Goal: Task Accomplishment & Management: Manage account settings

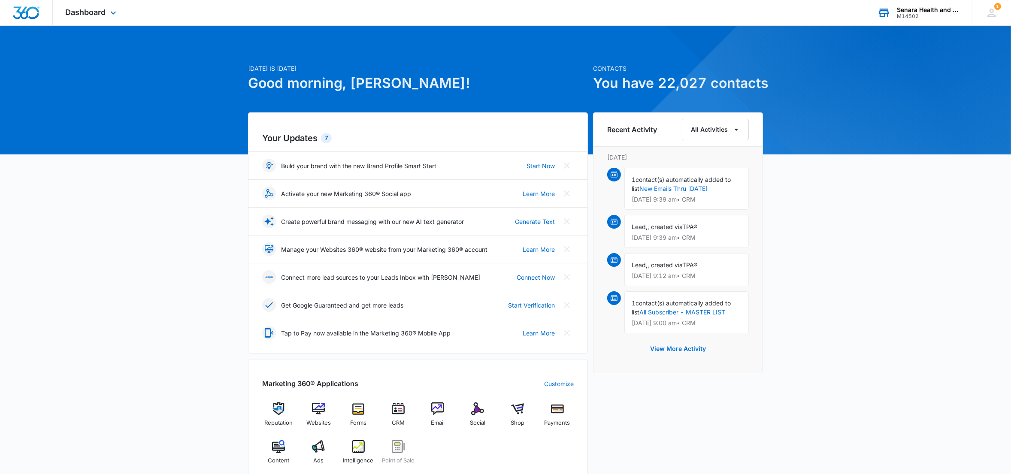
click at [911, 15] on div "M14502" at bounding box center [927, 16] width 63 height 6
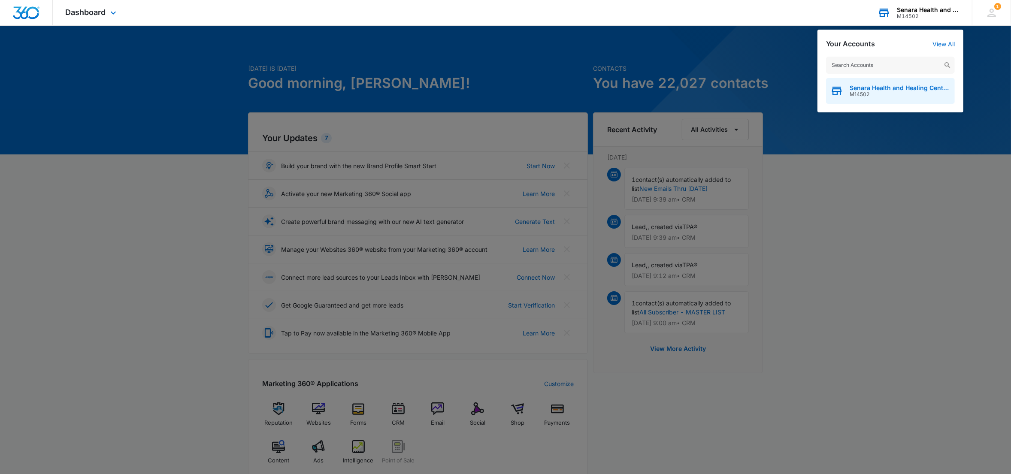
click at [881, 88] on span "Senara Health and Healing Center & Spa" at bounding box center [899, 87] width 101 height 7
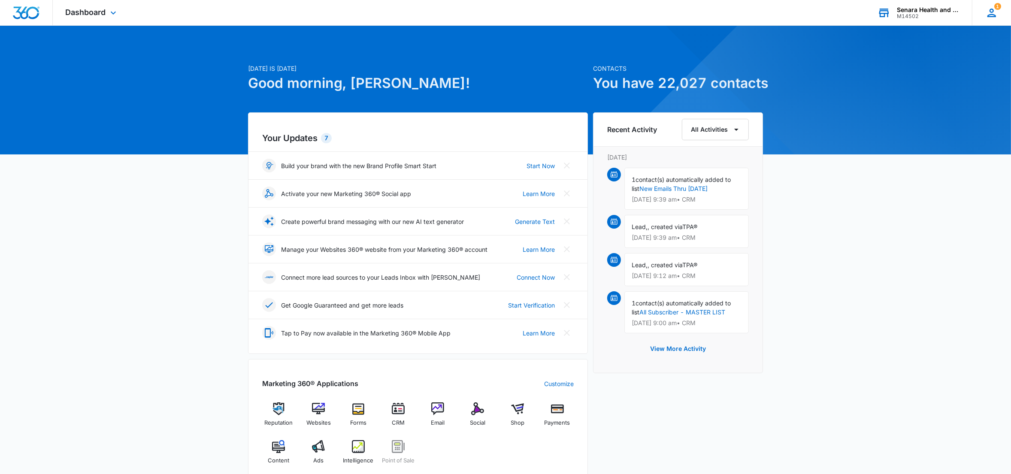
click at [998, 8] on span "1" at bounding box center [997, 6] width 7 height 7
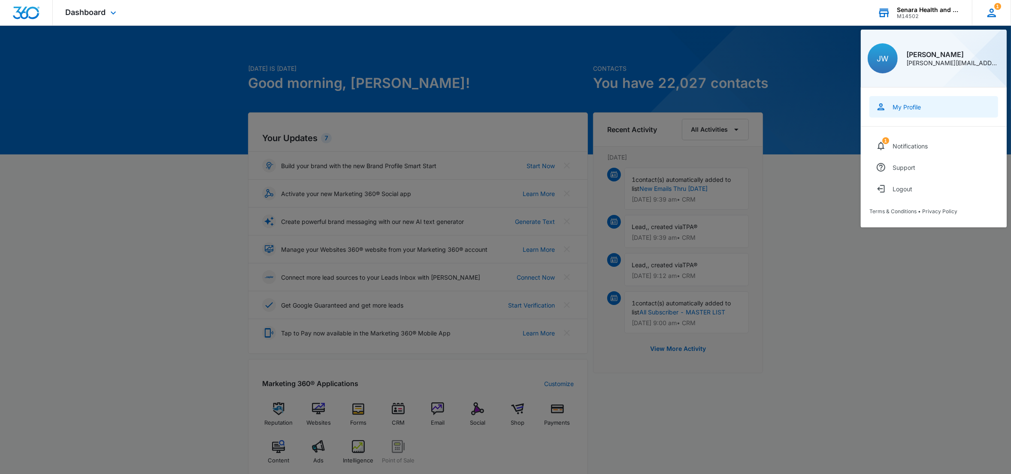
click at [913, 106] on div "My Profile" at bounding box center [906, 106] width 28 height 7
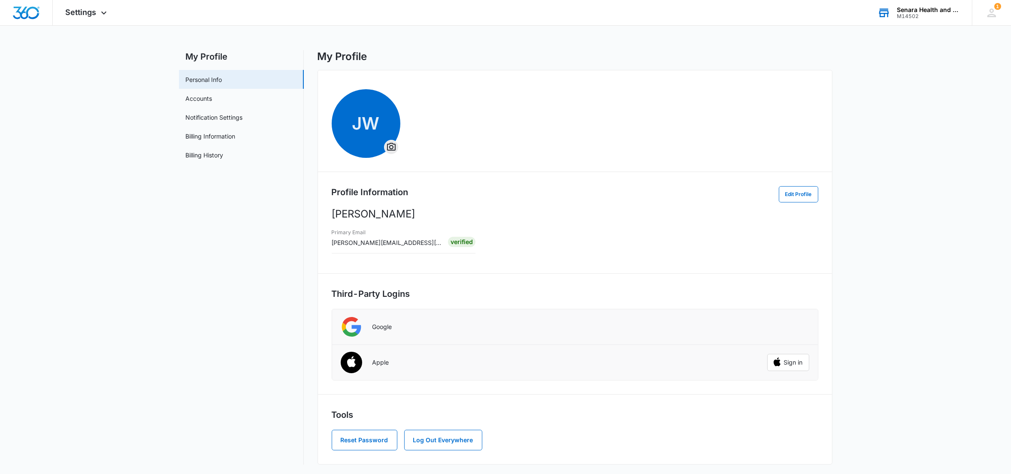
scroll to position [5, 0]
click at [371, 441] on button "Reset Password" at bounding box center [365, 439] width 66 height 21
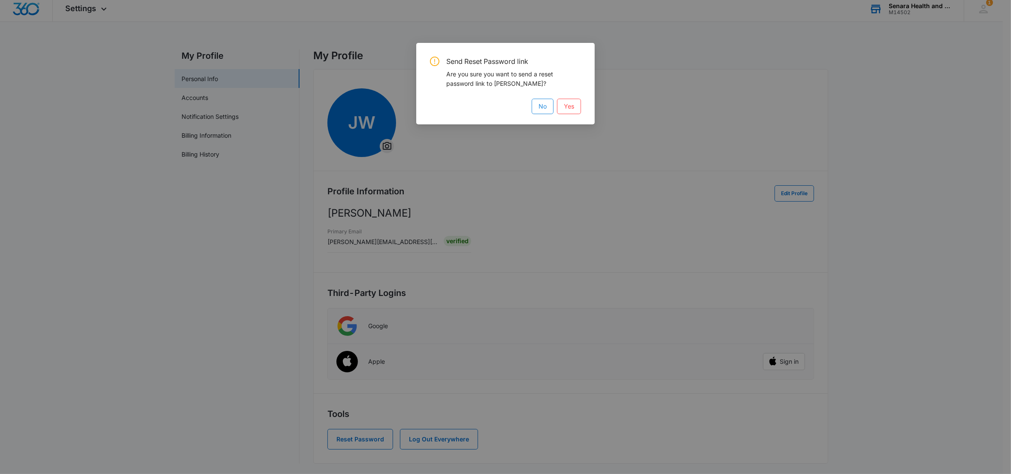
click at [539, 109] on span "No" at bounding box center [542, 106] width 8 height 9
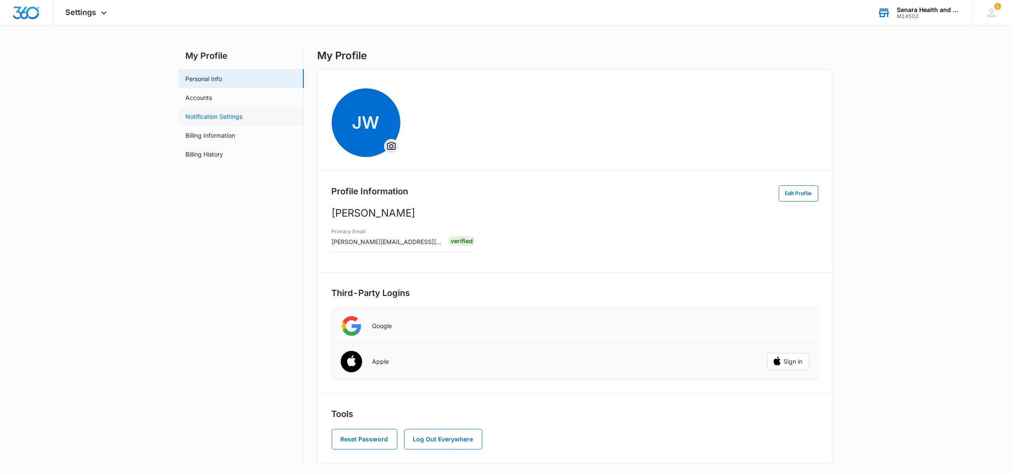
click at [227, 116] on link "Notification Settings" at bounding box center [214, 116] width 57 height 9
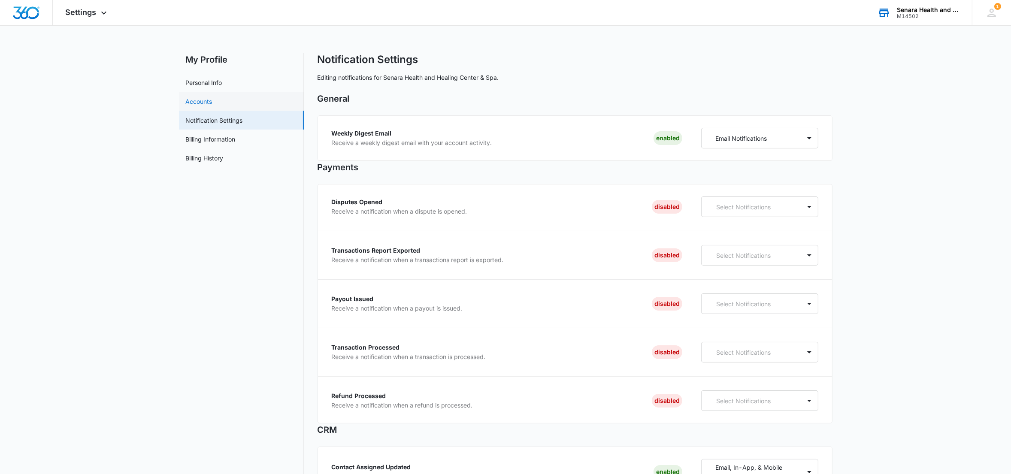
click at [204, 99] on link "Accounts" at bounding box center [199, 101] width 27 height 9
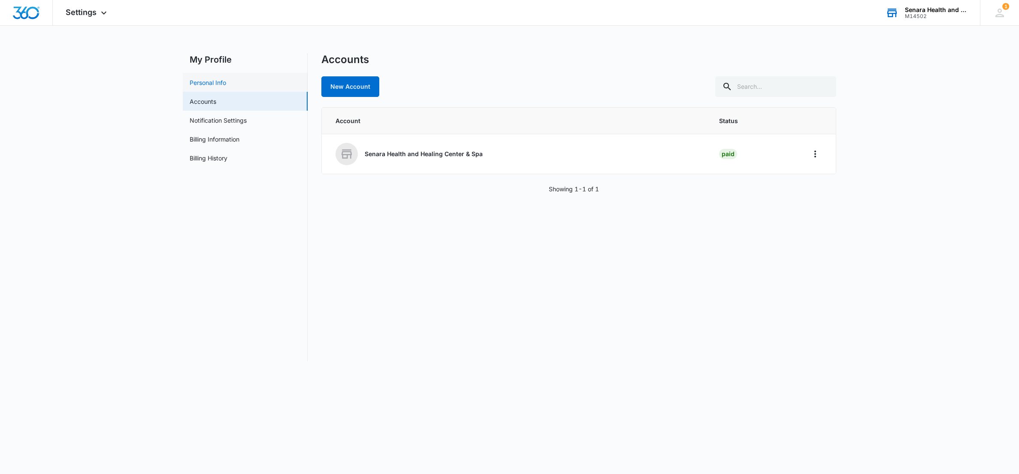
click at [205, 80] on link "Personal Info" at bounding box center [208, 82] width 36 height 9
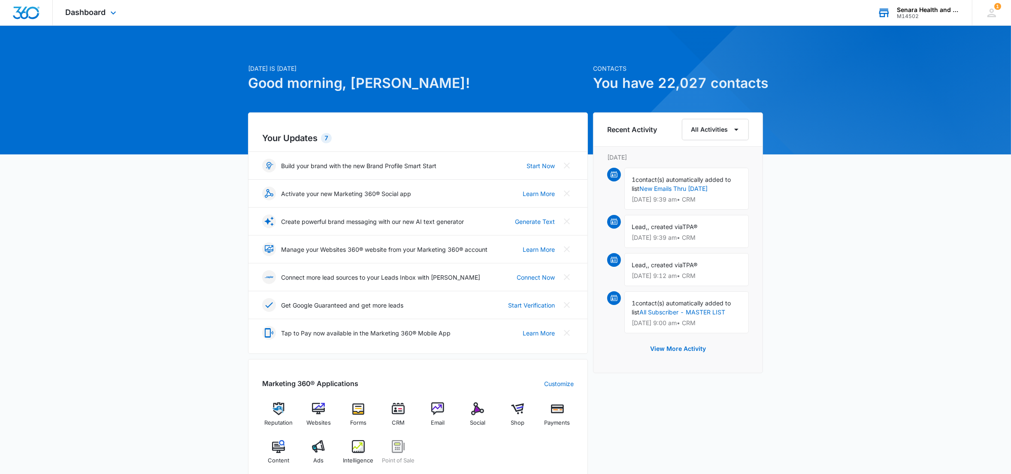
click at [921, 15] on div "M14502" at bounding box center [927, 16] width 63 height 6
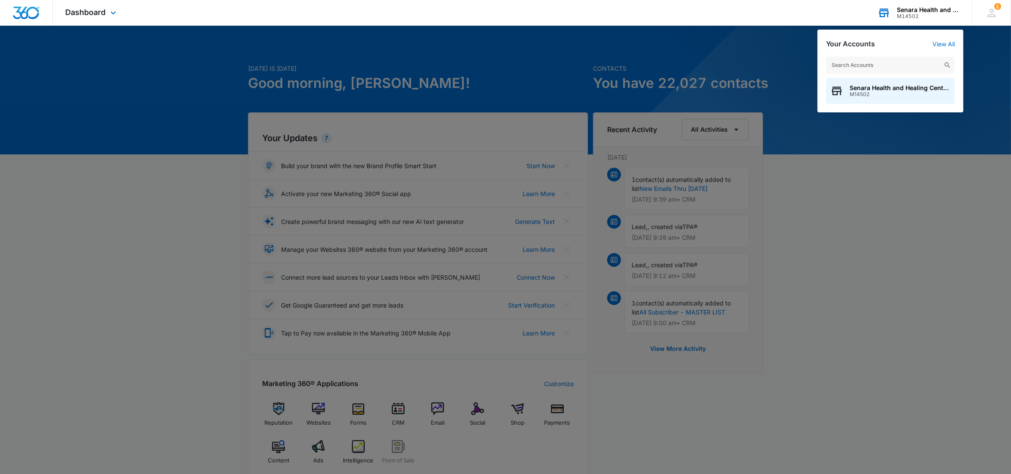
click at [915, 12] on div "Senara Health and Healing Center & Spa" at bounding box center [927, 9] width 63 height 7
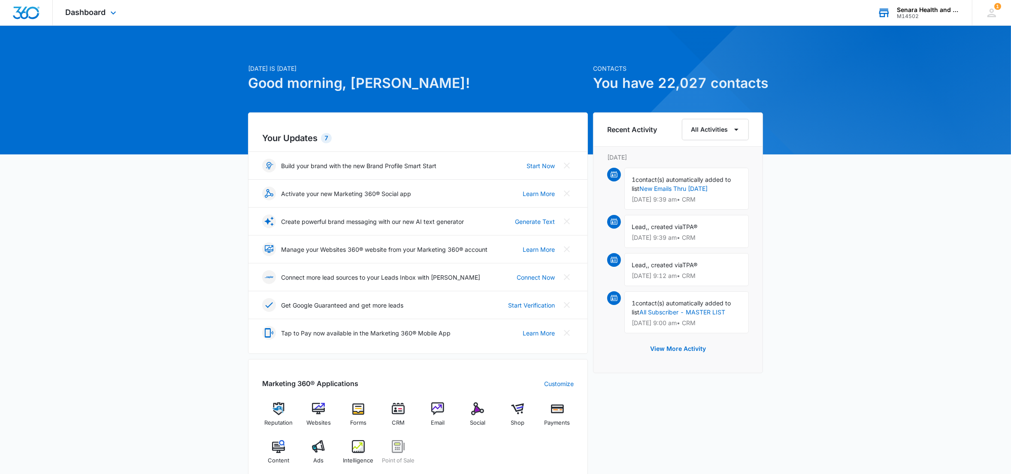
click at [905, 9] on div "Senara Health and Healing Center & Spa" at bounding box center [927, 9] width 63 height 7
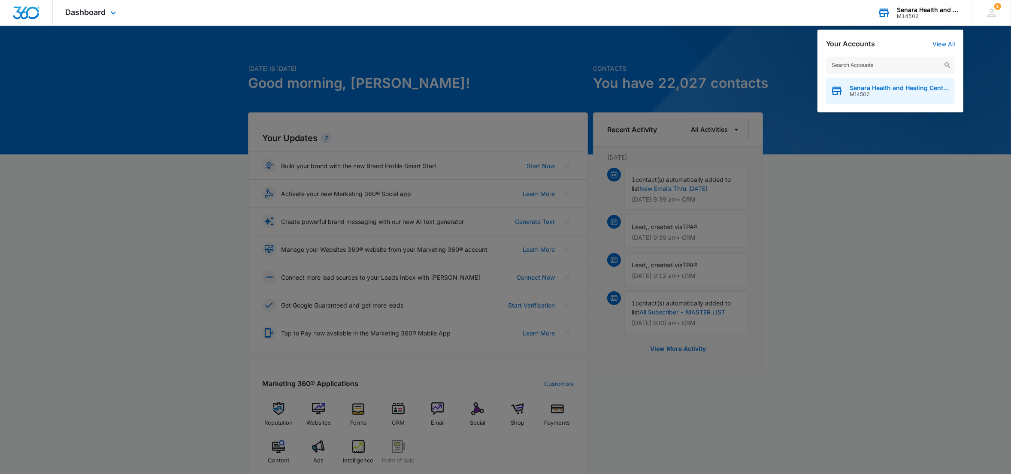
click at [867, 97] on span "M14502" at bounding box center [899, 94] width 101 height 6
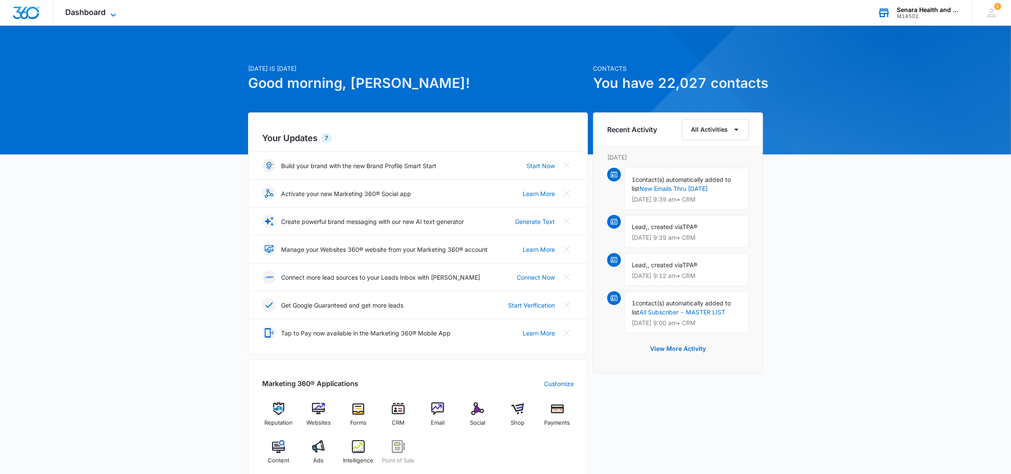
click at [72, 14] on span "Dashboard" at bounding box center [86, 12] width 40 height 9
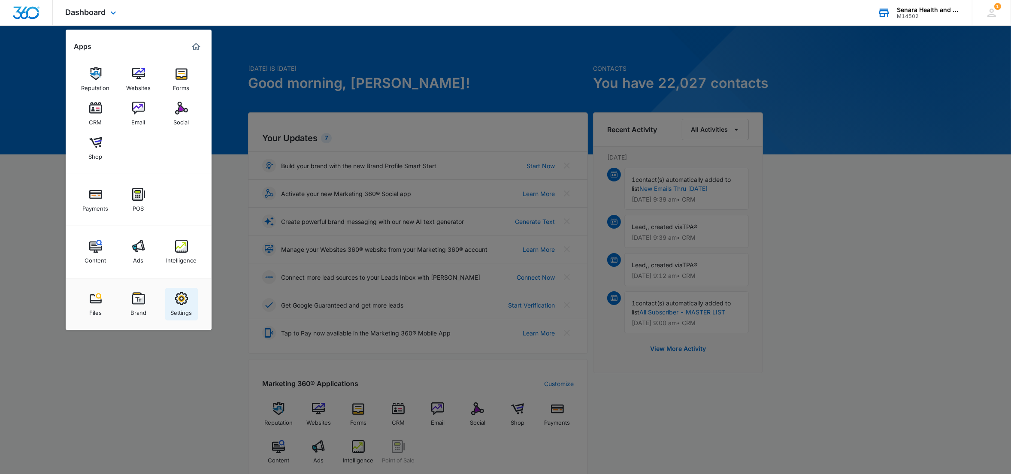
click at [184, 302] on img at bounding box center [181, 298] width 13 height 13
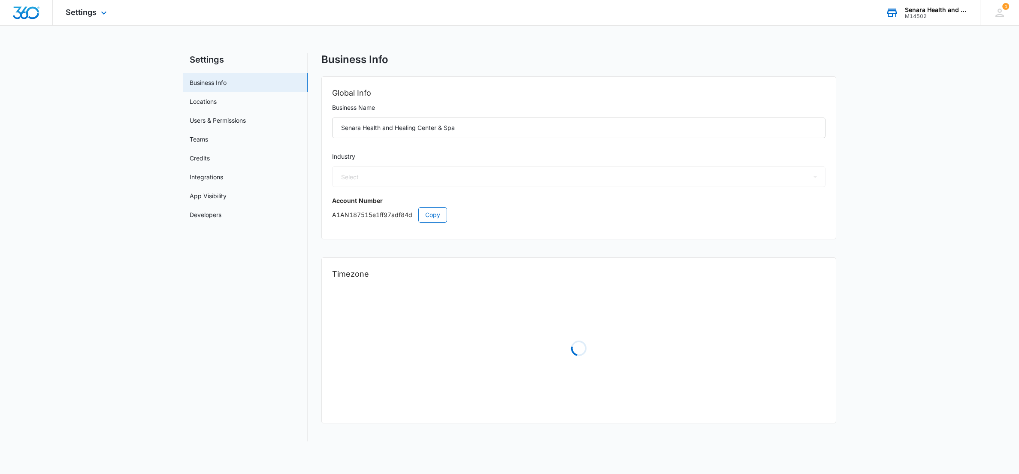
select select "14"
select select "US"
select select "America/Chicago"
click at [214, 119] on link "Users & Permissions" at bounding box center [218, 120] width 56 height 9
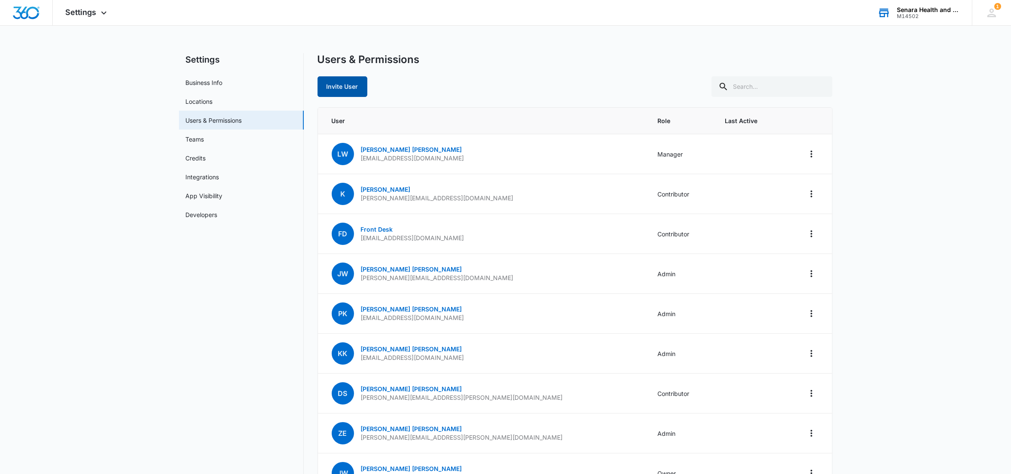
click at [340, 82] on button "Invite User" at bounding box center [342, 86] width 50 height 21
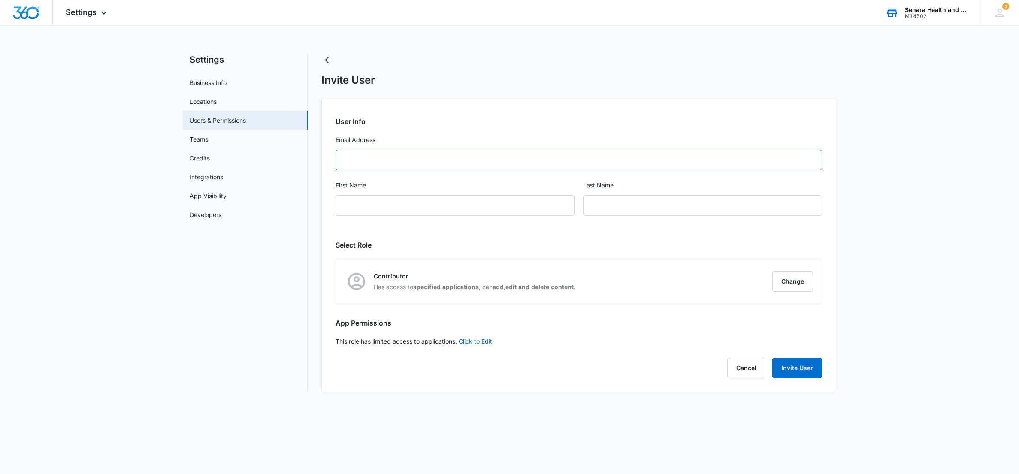
click at [362, 157] on input "Email Address" at bounding box center [578, 160] width 486 height 21
type input "heatherd@experiencesenara.com"
click at [374, 206] on input "First Name" at bounding box center [454, 205] width 239 height 21
type input "Heather"
type input "D"
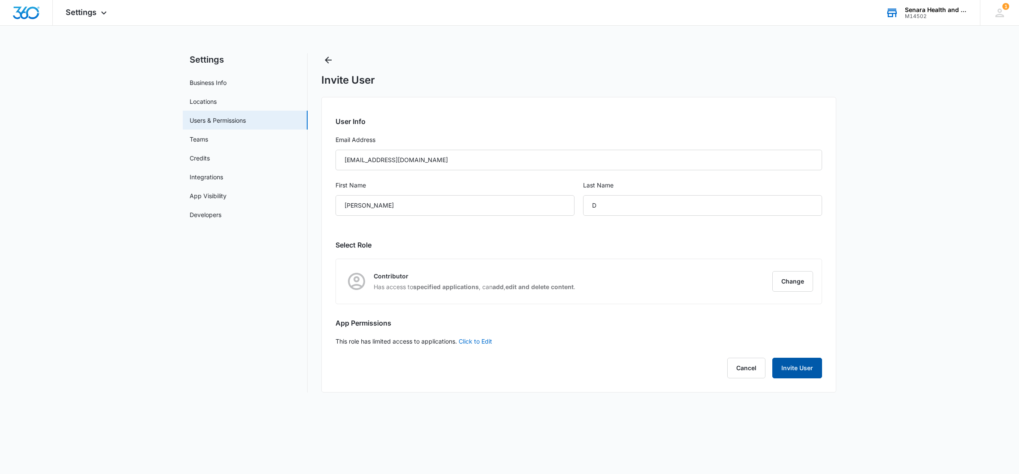
click at [797, 372] on button "Invite User" at bounding box center [797, 368] width 50 height 21
click at [483, 341] on link "Click to Edit" at bounding box center [475, 341] width 33 height 7
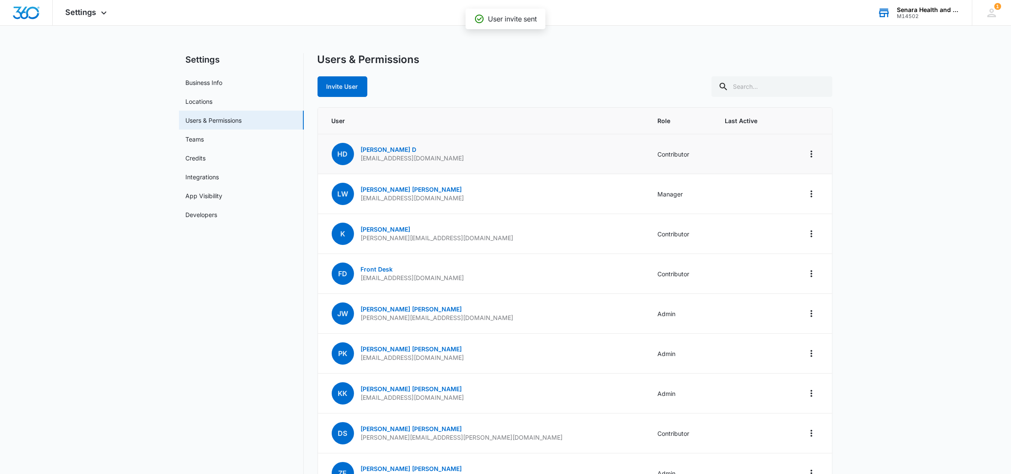
click at [802, 154] on td at bounding box center [807, 154] width 49 height 40
click at [806, 153] on icon "Actions" at bounding box center [811, 154] width 10 height 10
click at [647, 151] on td "Contributor" at bounding box center [680, 154] width 67 height 40
click at [805, 154] on button "Actions" at bounding box center [811, 154] width 14 height 14
click at [647, 152] on td "Contributor" at bounding box center [680, 154] width 67 height 40
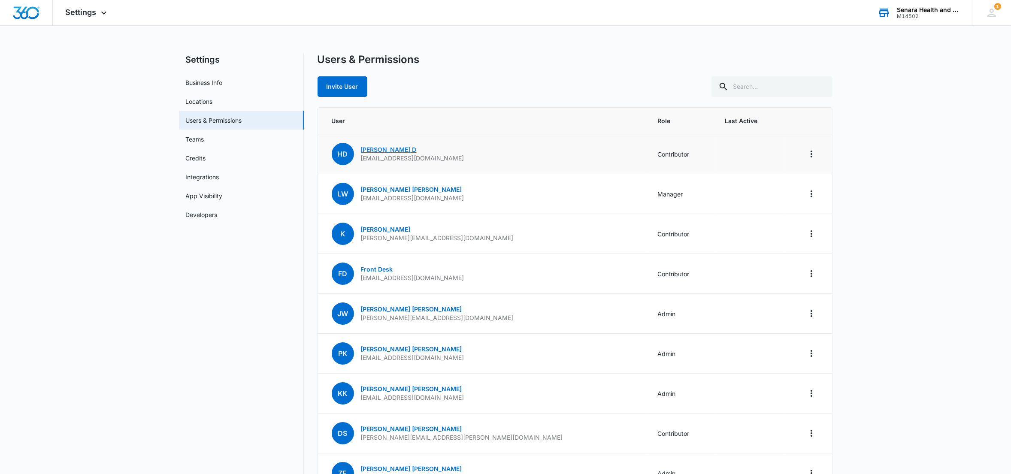
click at [371, 149] on link "Heather D" at bounding box center [389, 149] width 56 height 7
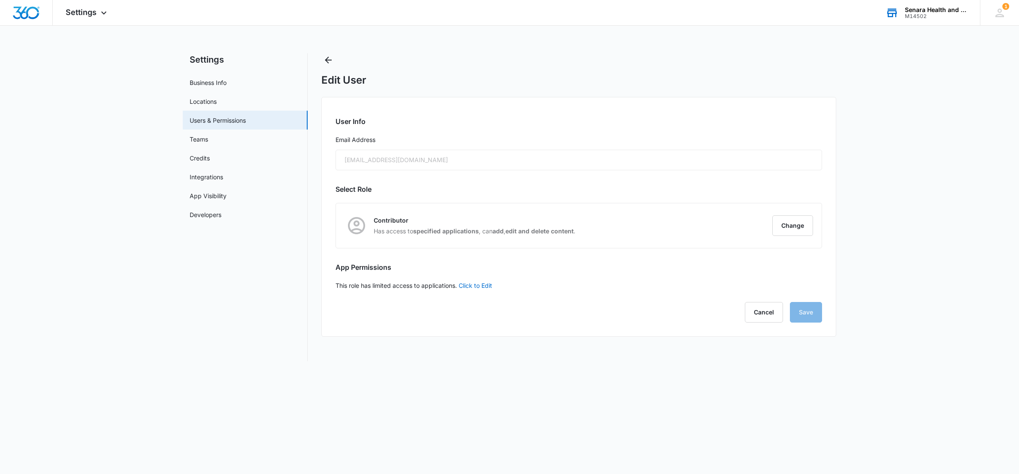
checkbox input "false"
click at [486, 286] on link "Click to Edit" at bounding box center [475, 285] width 33 height 7
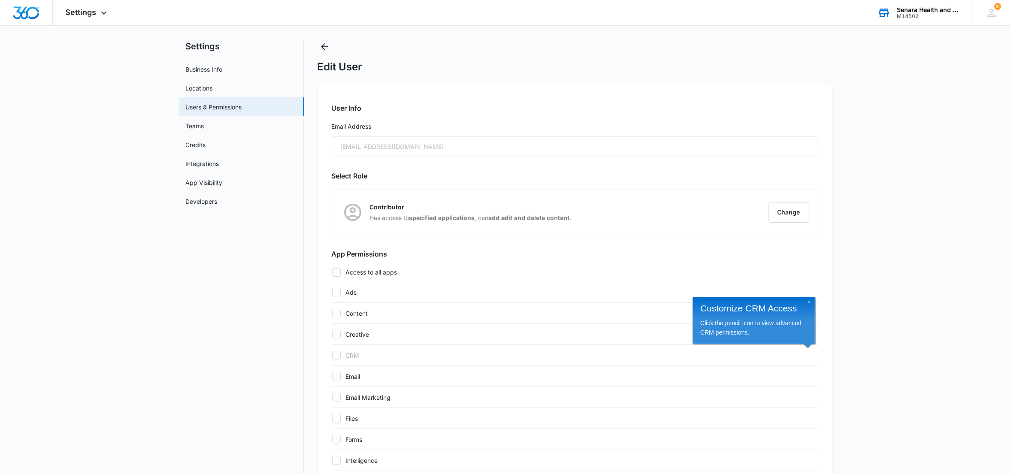
scroll to position [81, 0]
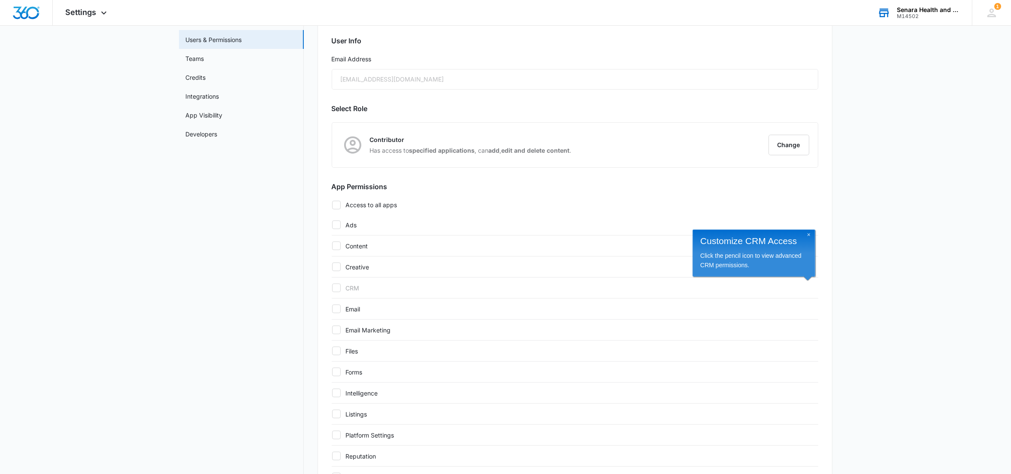
click at [334, 308] on icon at bounding box center [336, 309] width 8 height 8
click at [332, 309] on input "Email" at bounding box center [332, 309] width 0 height 0
checkbox input "true"
click at [336, 329] on icon at bounding box center [336, 330] width 8 height 8
click at [332, 330] on input "Email Marketing" at bounding box center [332, 330] width 0 height 0
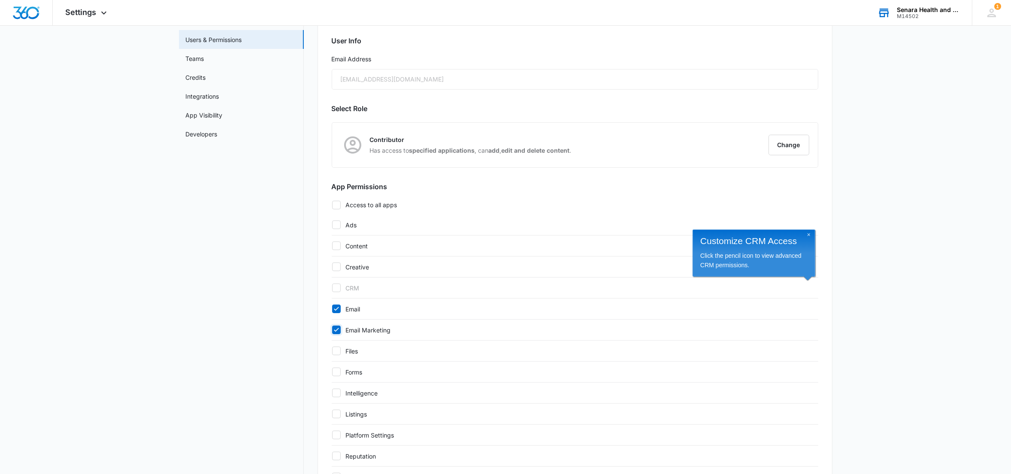
checkbox input "true"
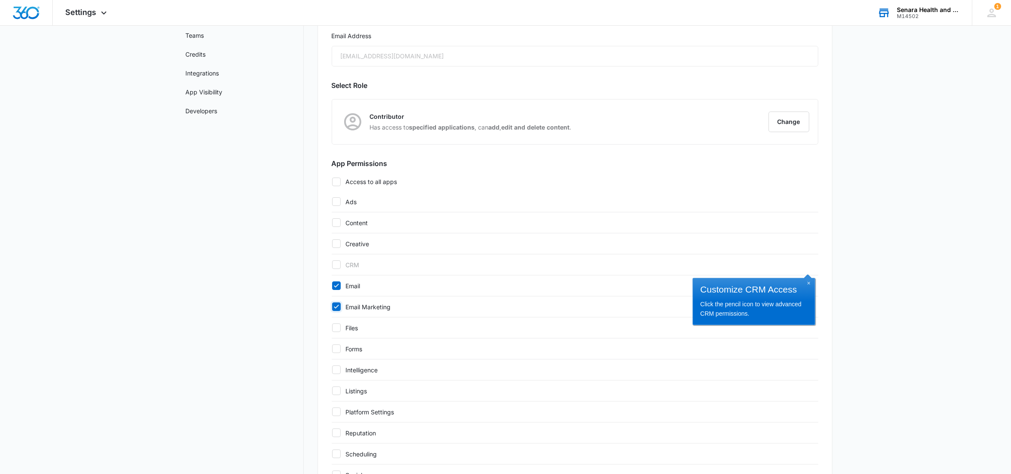
scroll to position [0, 0]
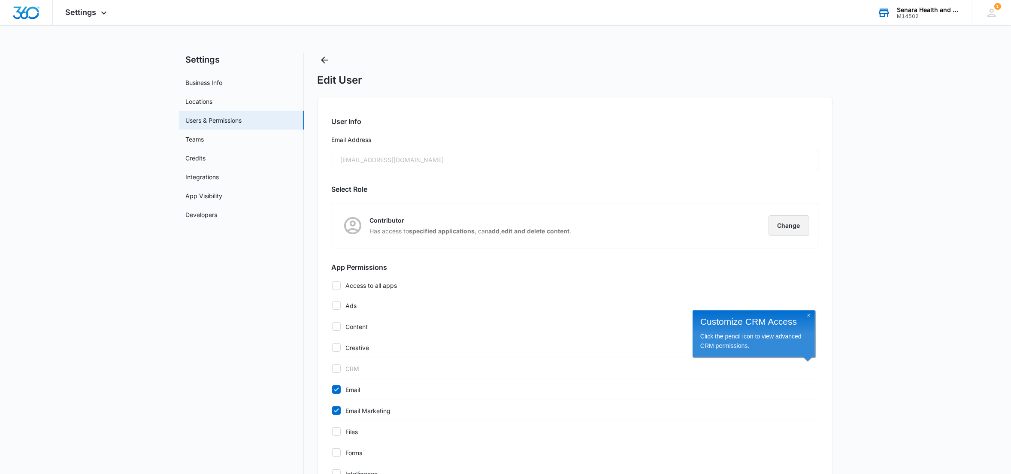
click at [773, 223] on button "Change" at bounding box center [788, 225] width 41 height 21
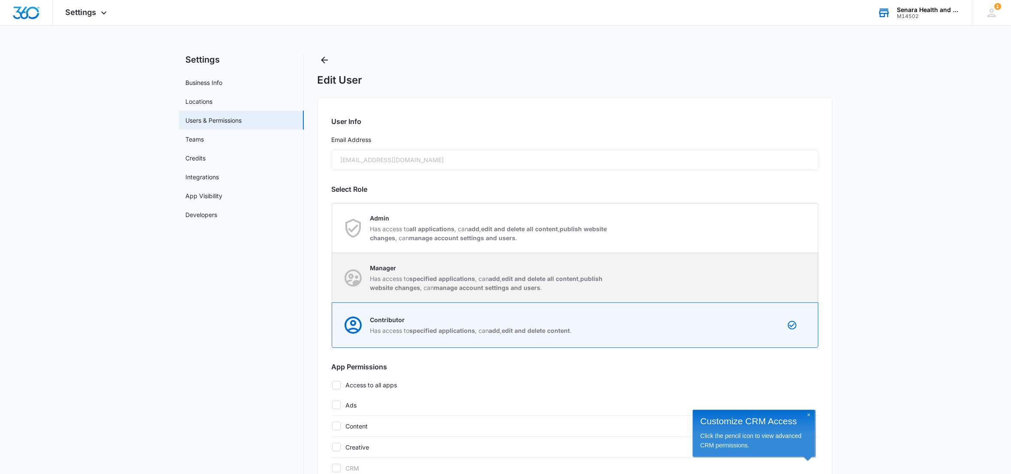
click at [779, 266] on div "Manager Has access to specified applications , can add , edit and delete all co…" at bounding box center [574, 277] width 485 height 49
click at [332, 278] on input "Manager Has access to specified applications , can add , edit and delete all co…" at bounding box center [332, 278] width 0 height 0
radio input "true"
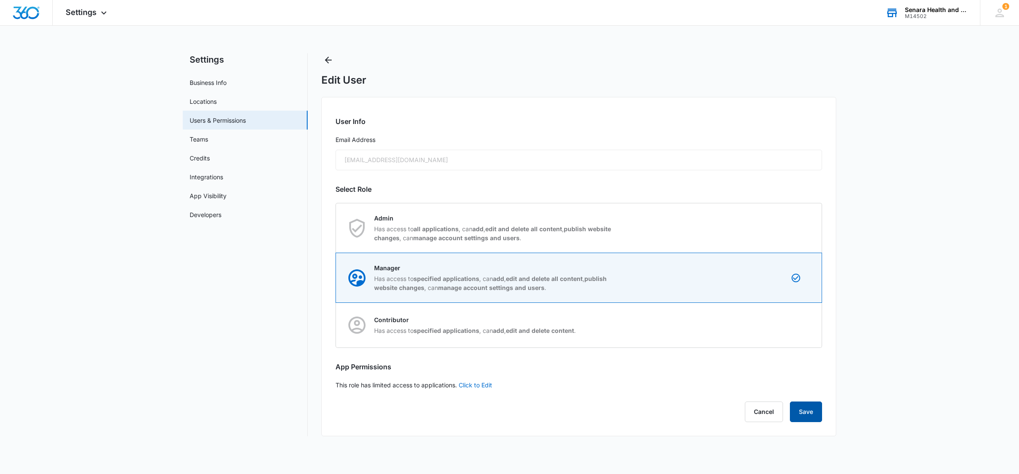
click at [804, 412] on button "Save" at bounding box center [806, 411] width 32 height 21
